Goal: Subscribe to service/newsletter

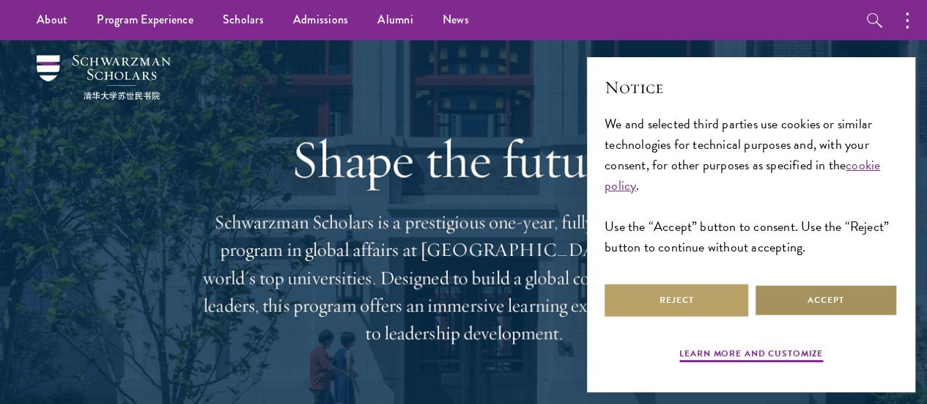
click at [799, 291] on button "Accept" at bounding box center [826, 300] width 144 height 33
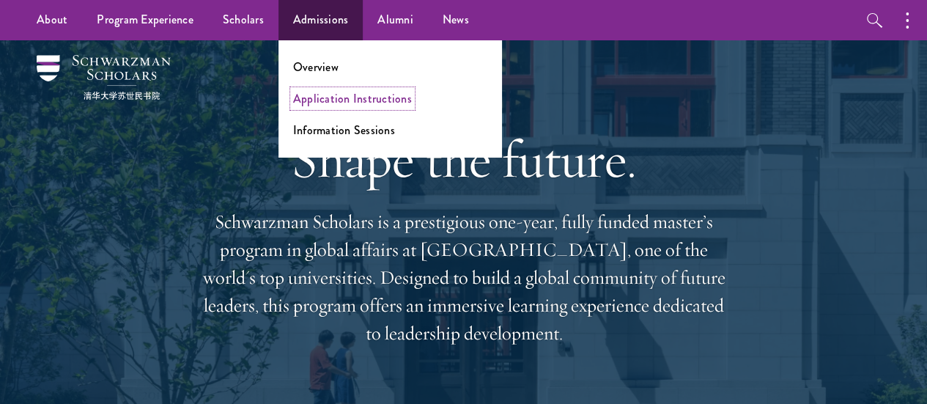
click at [347, 93] on link "Application Instructions" at bounding box center [352, 98] width 119 height 17
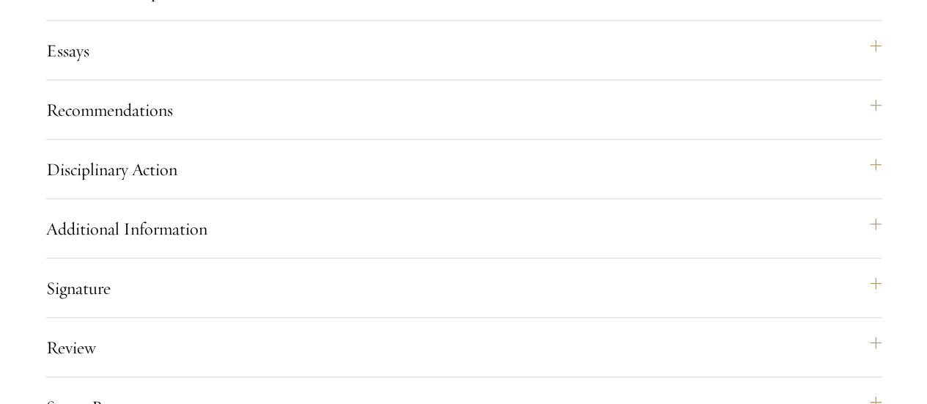
scroll to position [1583, 0]
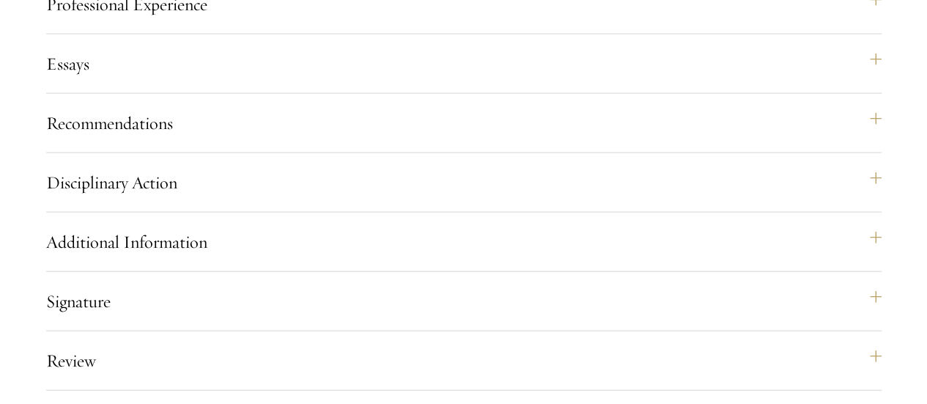
scroll to position [1577, 0]
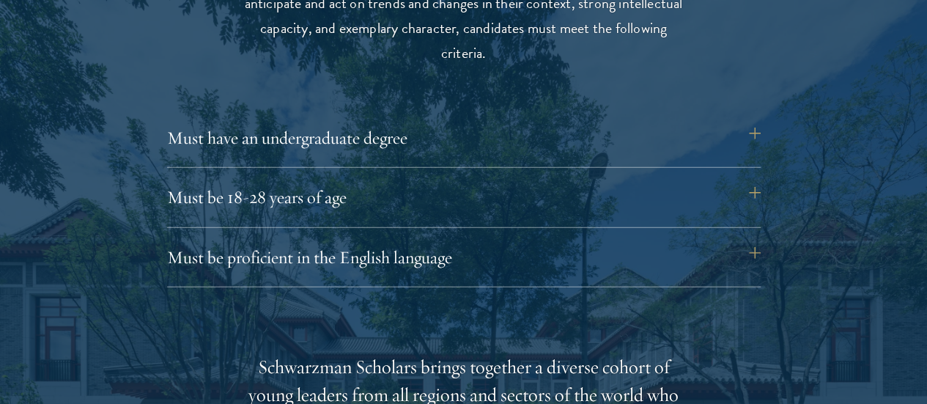
scroll to position [1993, 0]
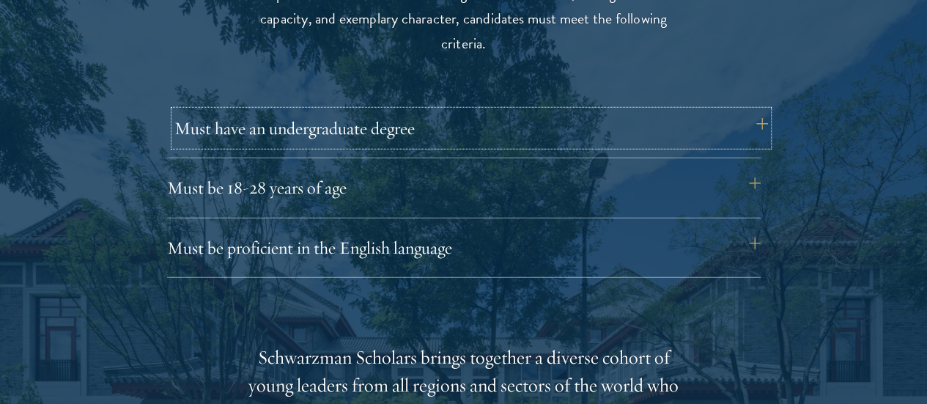
click at [761, 114] on button "Must have an undergraduate degree" at bounding box center [471, 128] width 594 height 35
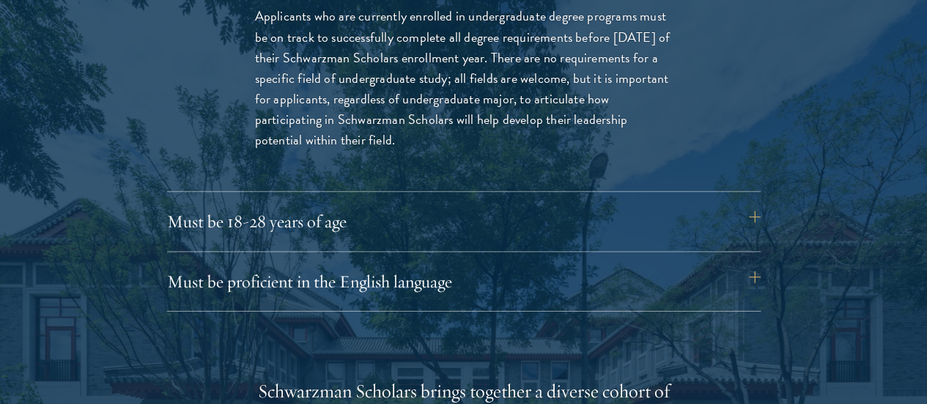
scroll to position [2167, 0]
click at [750, 204] on button "Must be 18-28 years of age" at bounding box center [471, 221] width 594 height 35
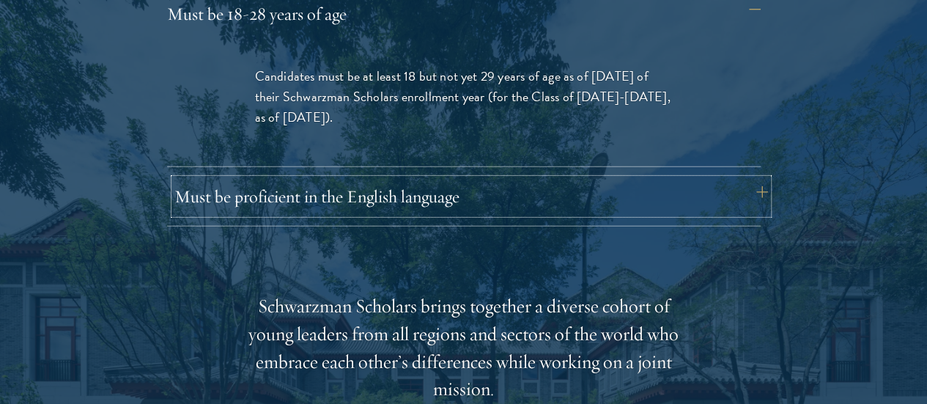
click at [756, 179] on button "Must be proficient in the English language" at bounding box center [471, 196] width 594 height 35
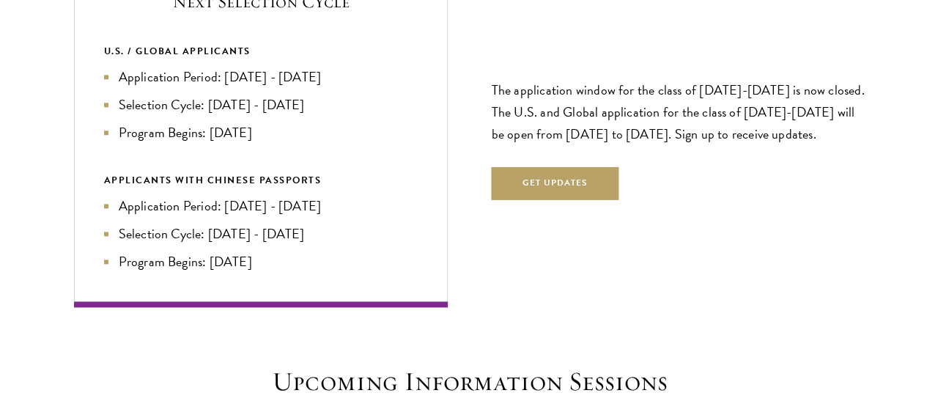
scroll to position [3587, 0]
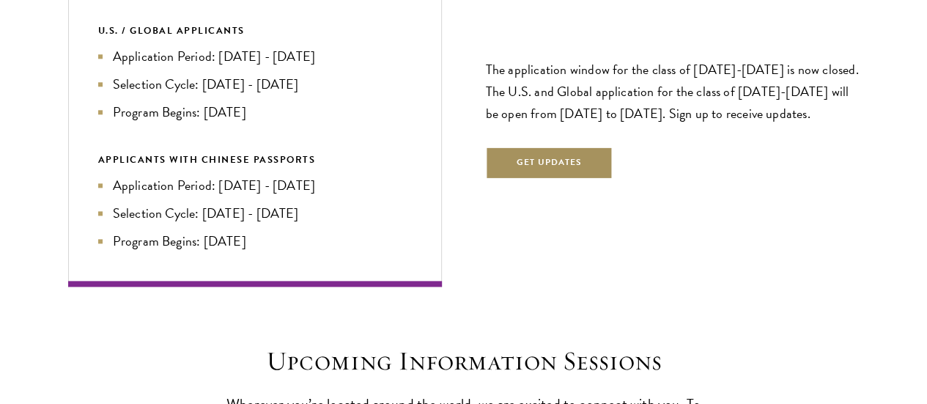
click at [526, 147] on button "Get Updates" at bounding box center [550, 163] width 128 height 33
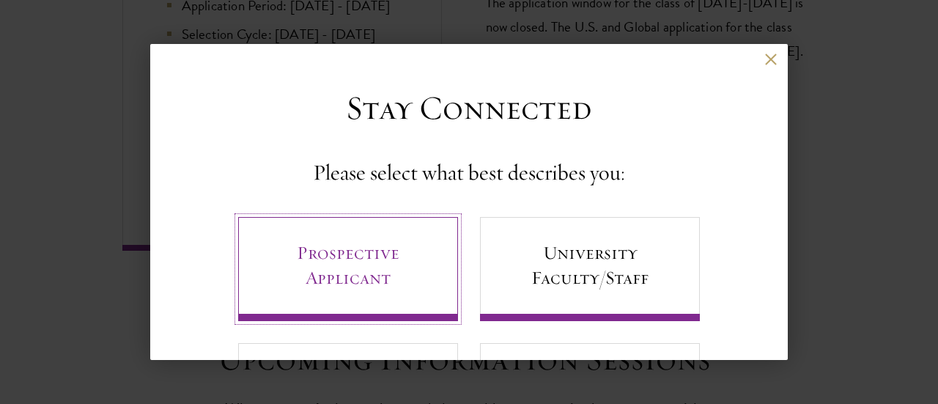
click at [314, 268] on link "Prospective Applicant" at bounding box center [348, 269] width 220 height 104
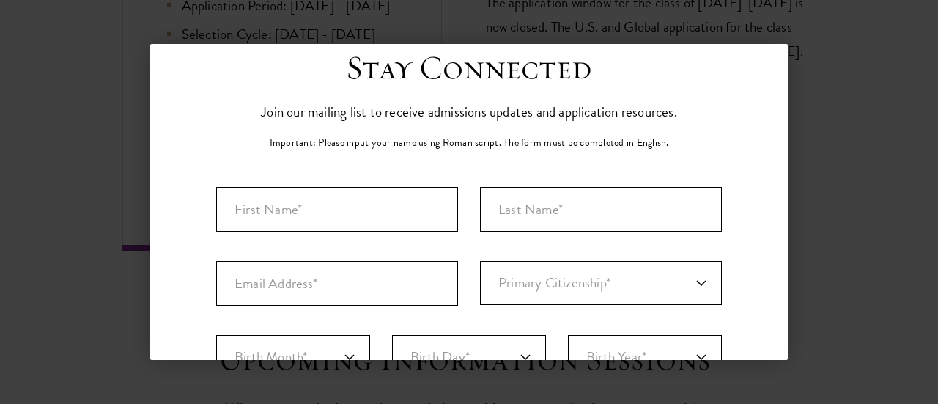
scroll to position [0, 0]
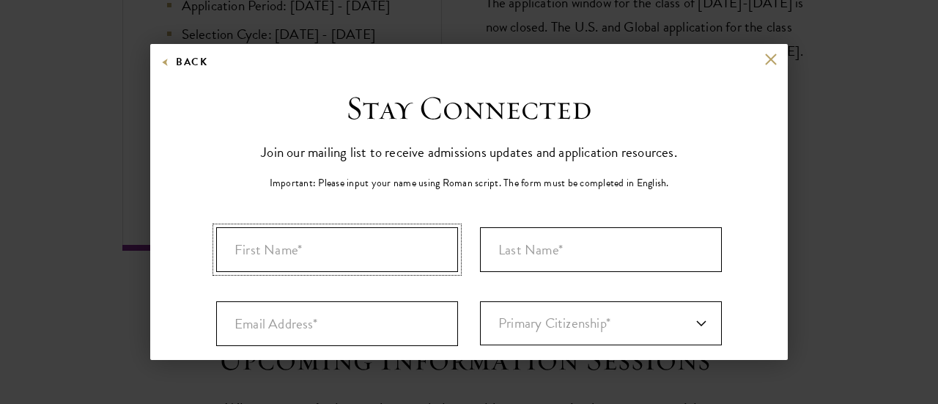
click at [308, 250] on input "First Name*" at bounding box center [337, 249] width 242 height 45
type input "Abdul-Razak"
type input "Soale"
select select "GH"
type input "Bole"
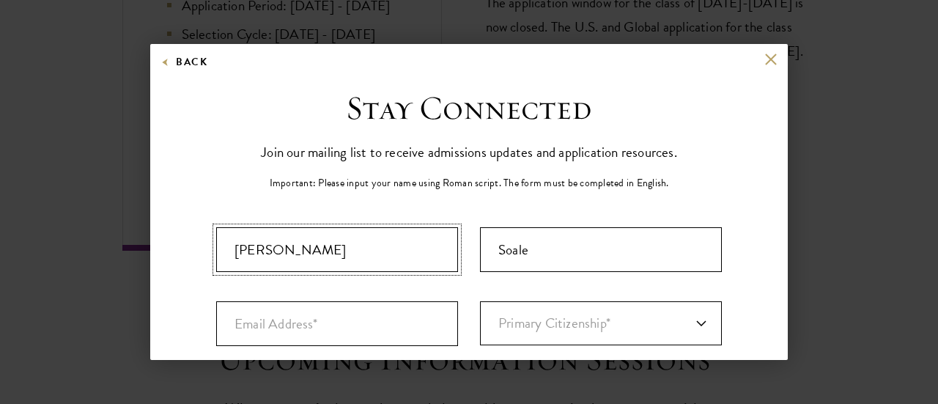
select select
click at [284, 339] on input "Email Address*" at bounding box center [337, 323] width 242 height 45
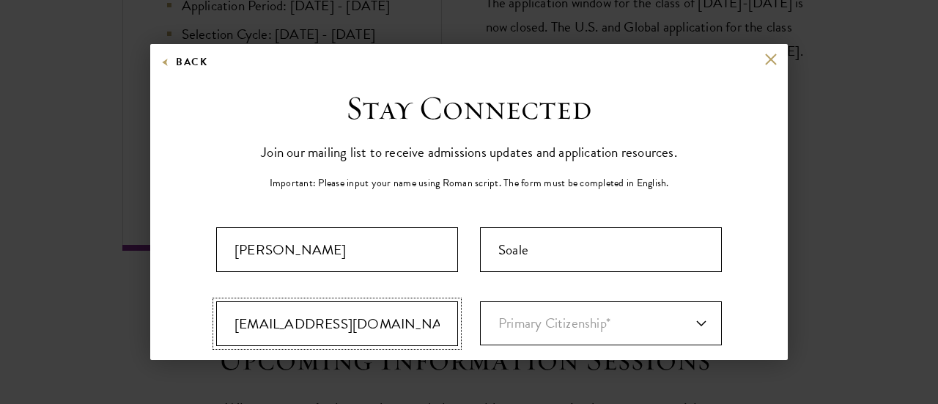
type input "razaksoale07@gmail.com"
click at [512, 331] on select "Primary Citizenship* Afghanistan Aland Islands Albania Algeria Andorra Angola A…" at bounding box center [601, 323] width 242 height 44
select select "GH"
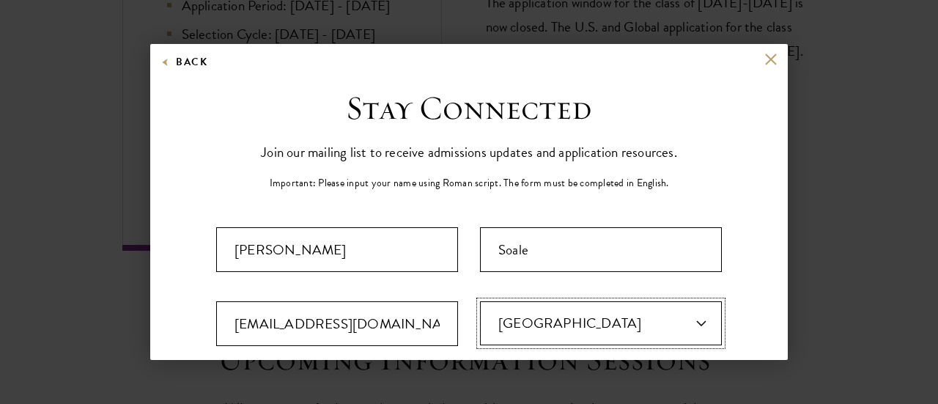
click at [522, 334] on select "Primary Citizenship* Afghanistan Aland Islands Albania Algeria Andorra Angola A…" at bounding box center [601, 323] width 242 height 44
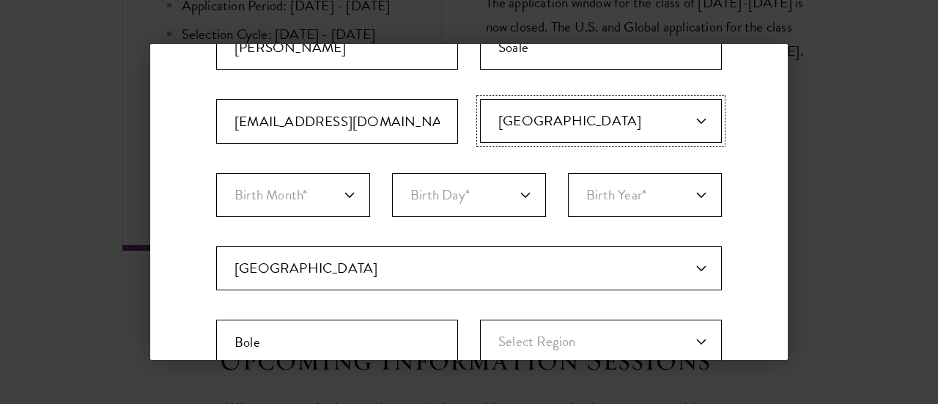
scroll to position [231, 0]
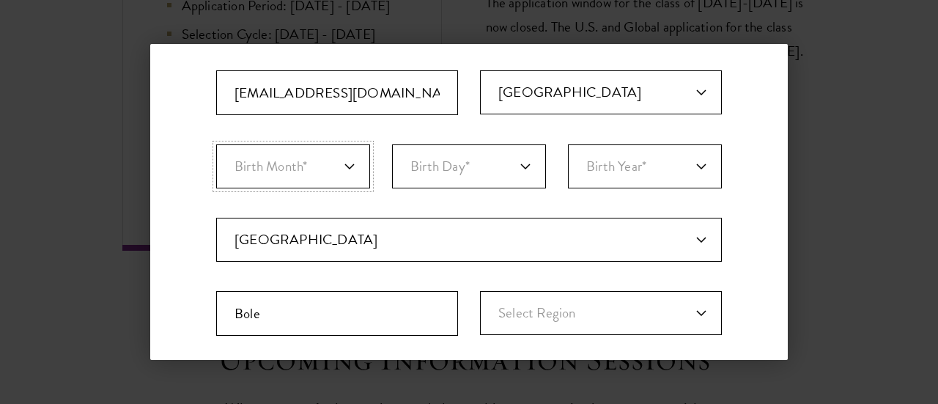
click at [298, 174] on select "Birth Month* January February March April May June July August September Octobe…" at bounding box center [293, 166] width 154 height 44
select select "04"
click at [216, 144] on select "Birth Month* January February March April May June July August September Octobe…" at bounding box center [293, 166] width 154 height 44
click at [441, 155] on select "Birth Day* 1 2 3 4 5 6 7 8 9 10 11 12 13 14 15 16 17 18 19 20 21 22 23 24 25 26…" at bounding box center [469, 166] width 154 height 44
select select "13"
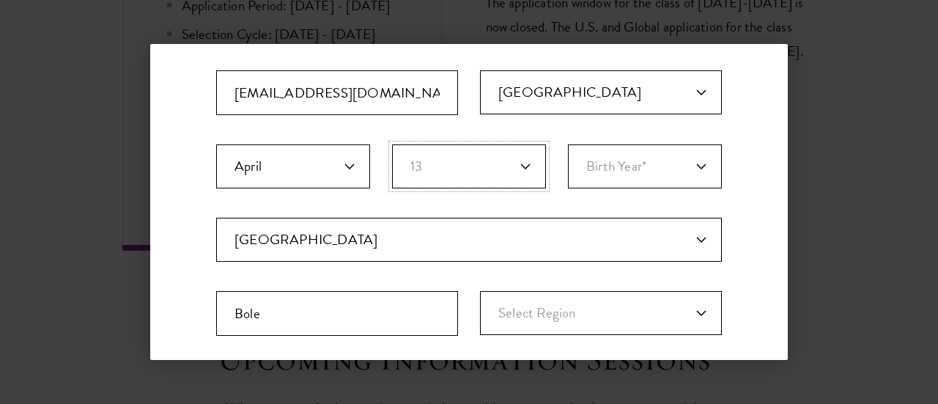
click at [392, 144] on select "Birth Day* 1 2 3 4 5 6 7 8 9 10 11 12 13 14 15 16 17 18 19 20 21 22 23 24 25 26…" at bounding box center [469, 166] width 154 height 44
click at [625, 158] on select "Birth Year* 2025 2024 2023 2022 2021 2020 2019 2018 2017 2016 2015 2014 2013 20…" at bounding box center [645, 166] width 154 height 44
select select "2001"
click at [568, 144] on select "Birth Year* 2025 2024 2023 2022 2021 2020 2019 2018 2017 2016 2015 2014 2013 20…" at bounding box center [645, 166] width 154 height 44
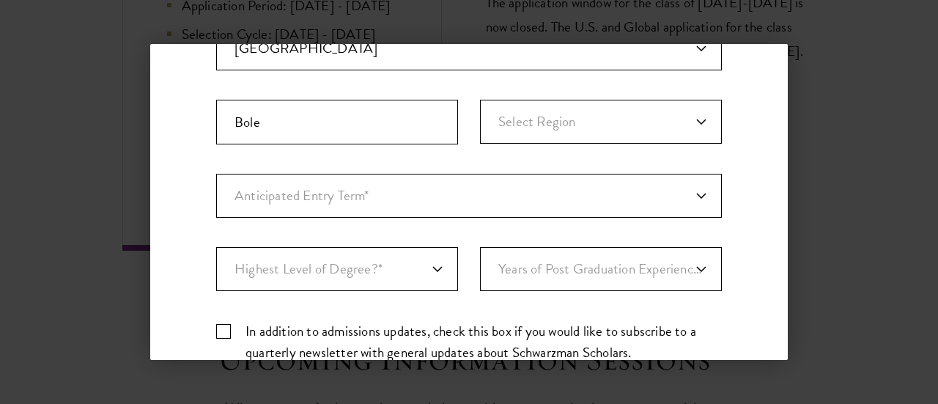
scroll to position [437, 0]
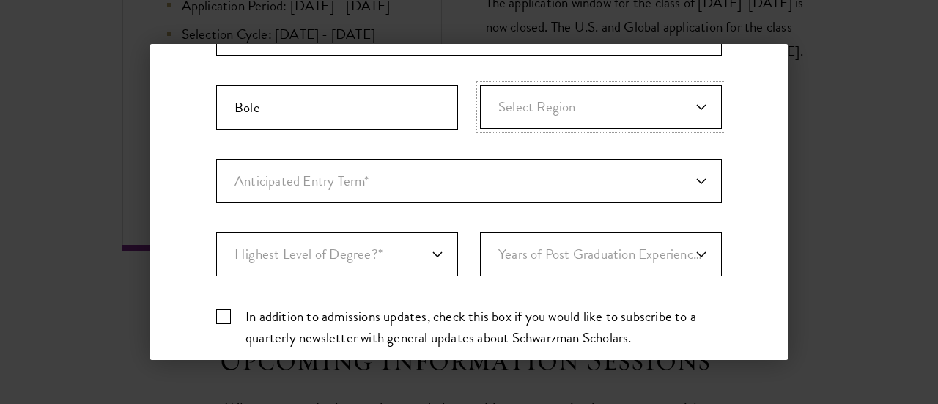
click at [578, 102] on select "Select Region Ashanti Brong-Ahafo Central Eastern Greater Accra Northern Upper …" at bounding box center [601, 107] width 242 height 44
select select "Northern"
click at [480, 85] on select "Select Region Ashanti Brong-Ahafo Central Eastern Greater Accra Northern Upper …" at bounding box center [601, 107] width 242 height 44
click at [329, 189] on select "Anticipated Entry Term* August 2026 (Application opens April 2025) Just Explori…" at bounding box center [469, 181] width 506 height 44
select select "e64b8ab3-eabb-4867-96d5-7e6b4840665f"
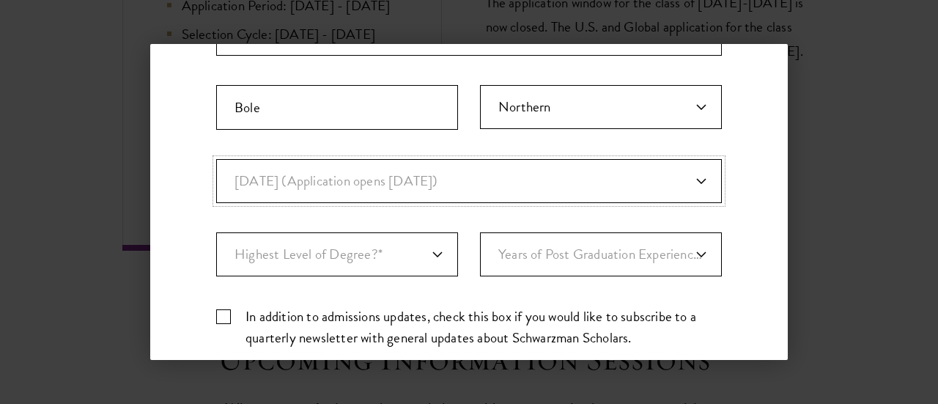
click at [216, 159] on select "Anticipated Entry Term* August 2026 (Application opens April 2025) Just Explori…" at bounding box center [469, 181] width 506 height 44
click at [305, 245] on select "Highest Level of Degree?* PHD Bachelor's Master's Current Undergraduate Student" at bounding box center [337, 254] width 242 height 44
select select "baef124f-e103-44b1-8ca6-5d0669438e44"
click at [216, 232] on select "Highest Level of Degree?* PHD Bachelor's Master's Current Undergraduate Student" at bounding box center [337, 254] width 242 height 44
click at [564, 262] on select "Years of Post Graduation Experience?* 1 2 3 4 5 6 7 8 9 10" at bounding box center [601, 254] width 242 height 44
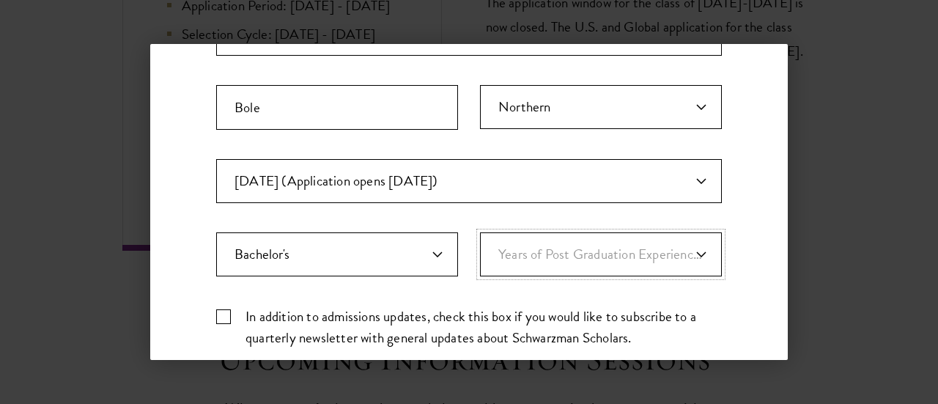
select select "1"
click at [480, 232] on select "Years of Post Graduation Experience?* 1 2 3 4 5 6 7 8 9 10" at bounding box center [601, 254] width 242 height 44
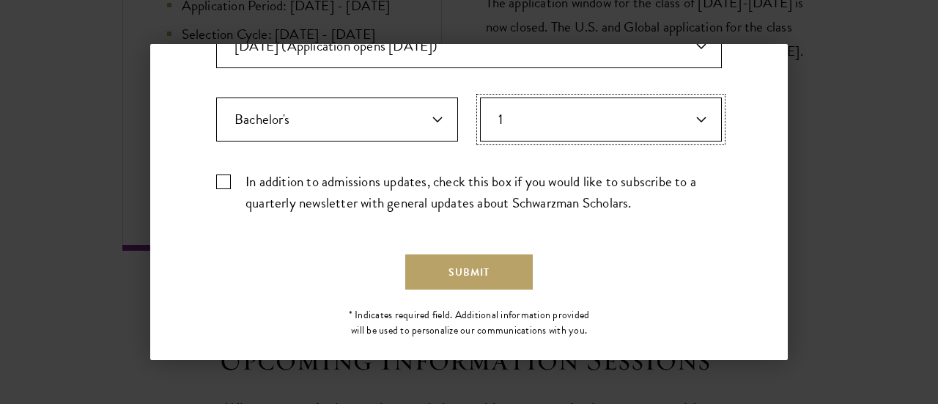
scroll to position [589, 0]
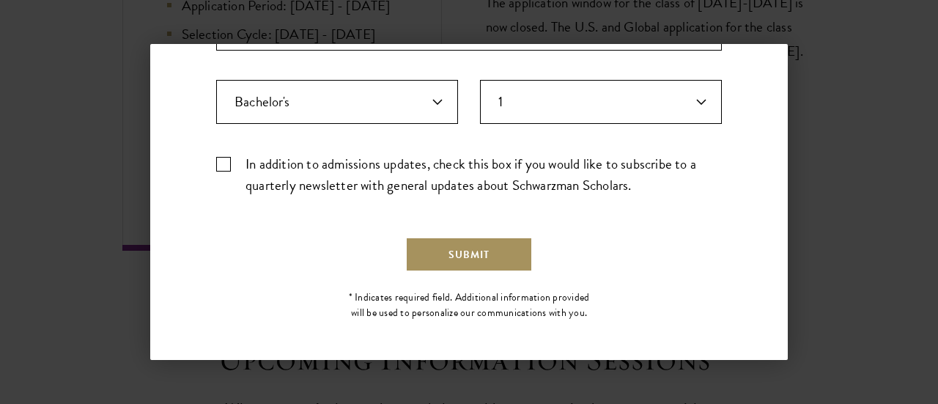
click at [462, 248] on button "Submit" at bounding box center [469, 254] width 128 height 35
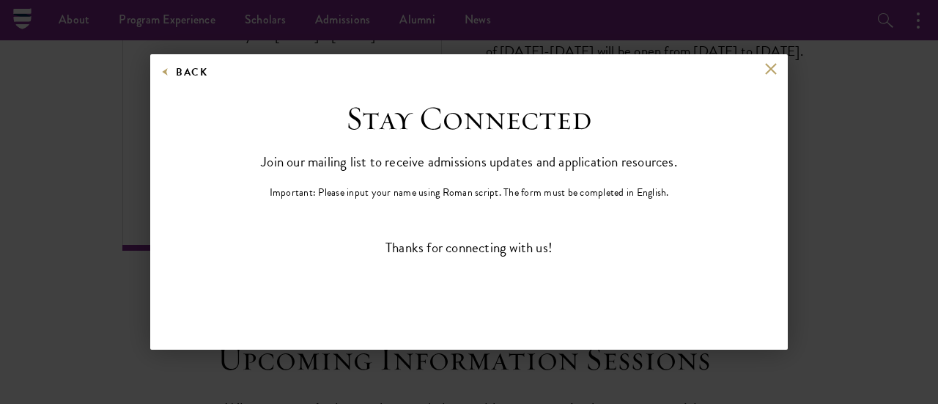
scroll to position [0, 0]
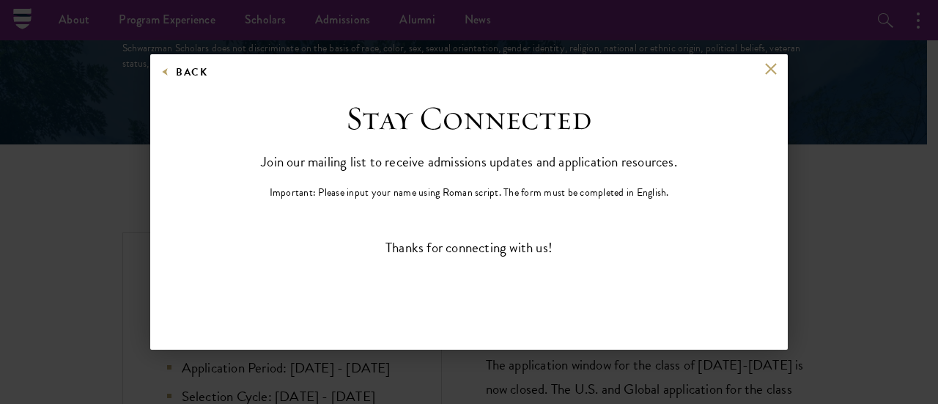
click at [769, 62] on div "Back Stay Connected Please select what best describes you: Prospective Applican…" at bounding box center [469, 202] width 638 height 296
click at [762, 67] on div "Back" at bounding box center [469, 80] width 638 height 35
click at [765, 67] on button at bounding box center [770, 69] width 12 height 12
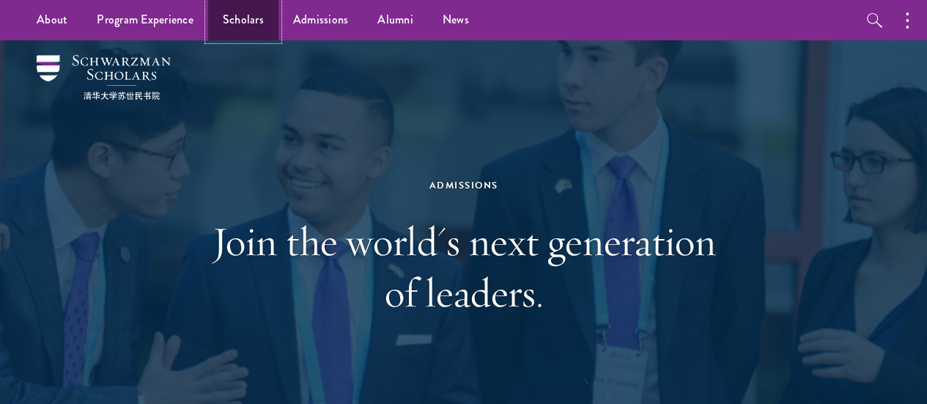
click at [269, 23] on link "Scholars" at bounding box center [243, 20] width 70 height 40
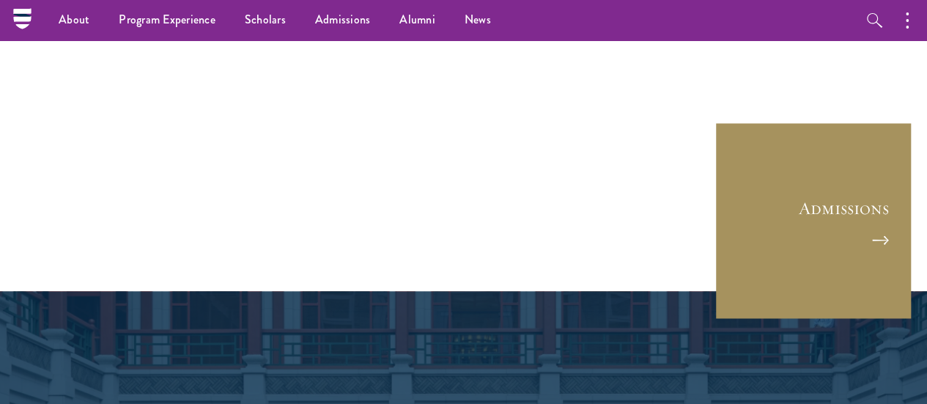
scroll to position [3816, 0]
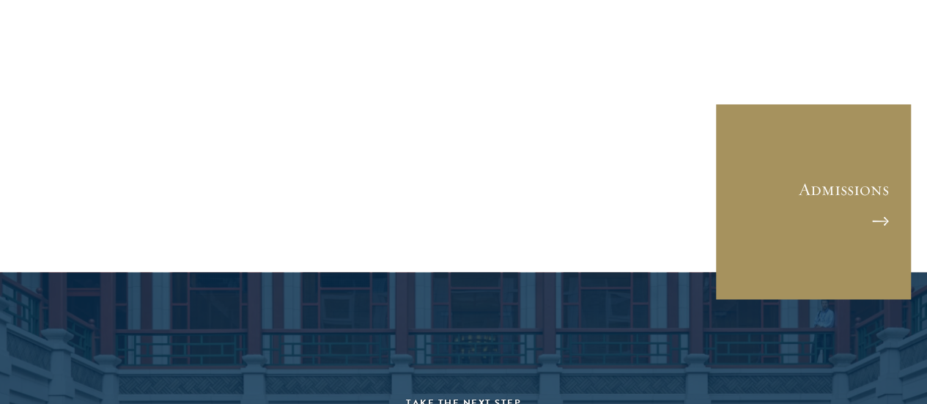
click at [836, 160] on link "Admissions" at bounding box center [814, 202] width 198 height 198
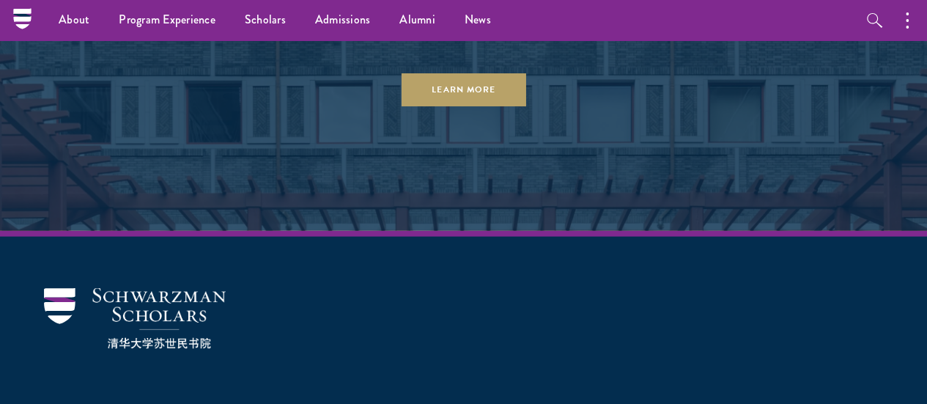
scroll to position [7277, 0]
